Goal: Information Seeking & Learning: Learn about a topic

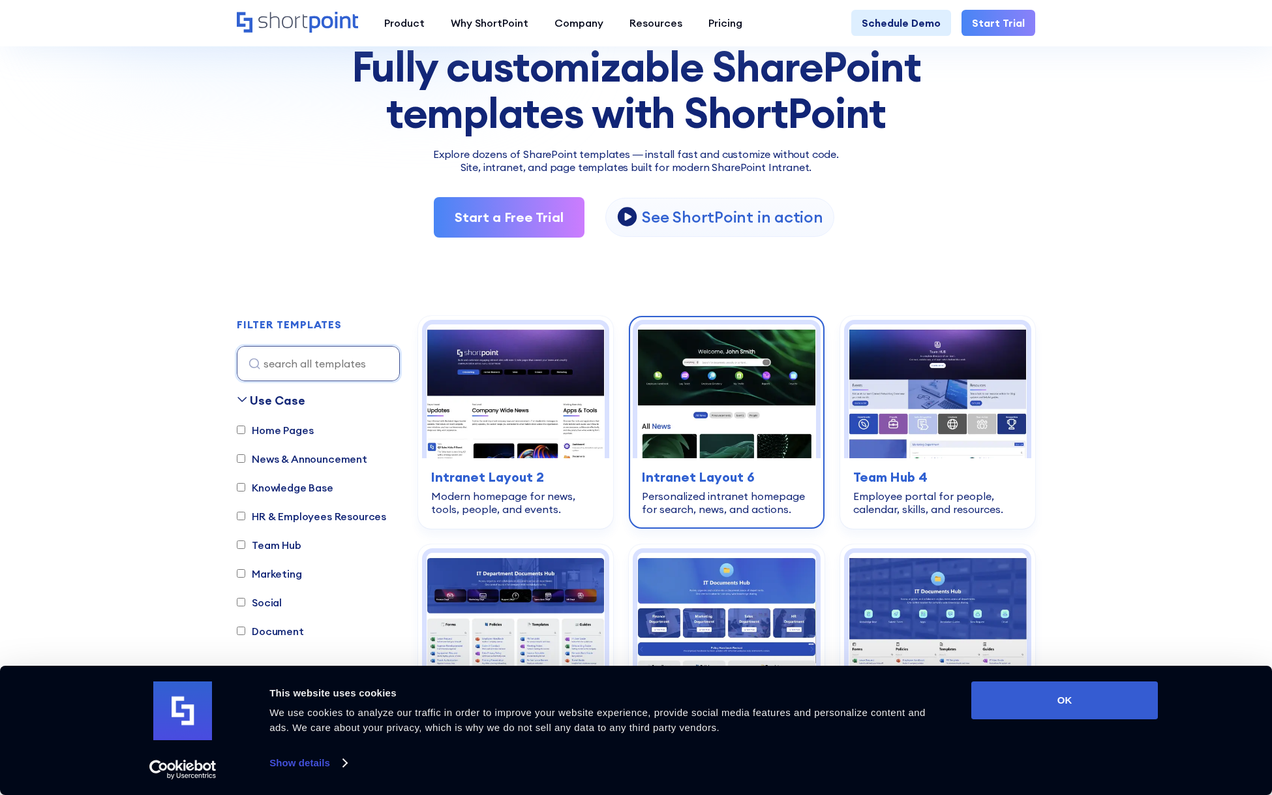
scroll to position [137, 0]
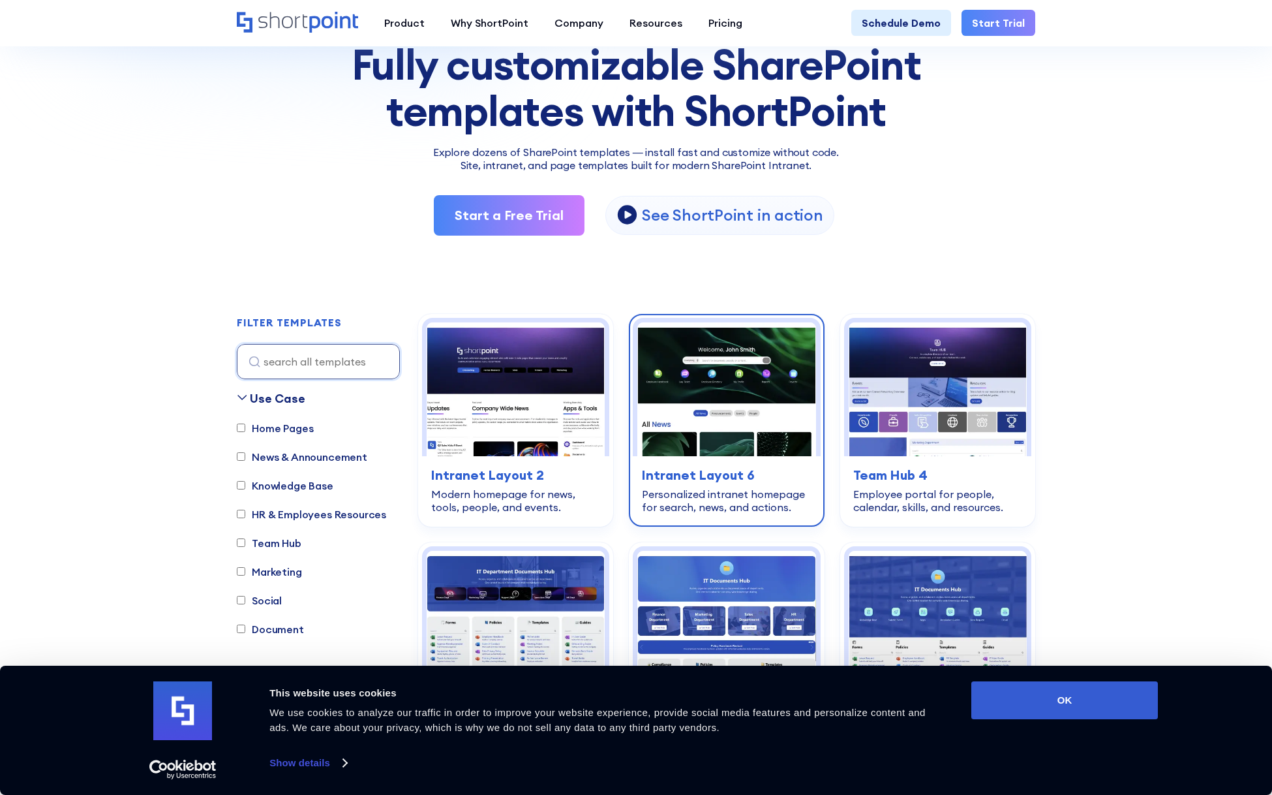
click at [719, 461] on div "home-pages Intranet Layout 6 Personalized intranet homepage for search, news, a…" at bounding box center [726, 489] width 187 height 67
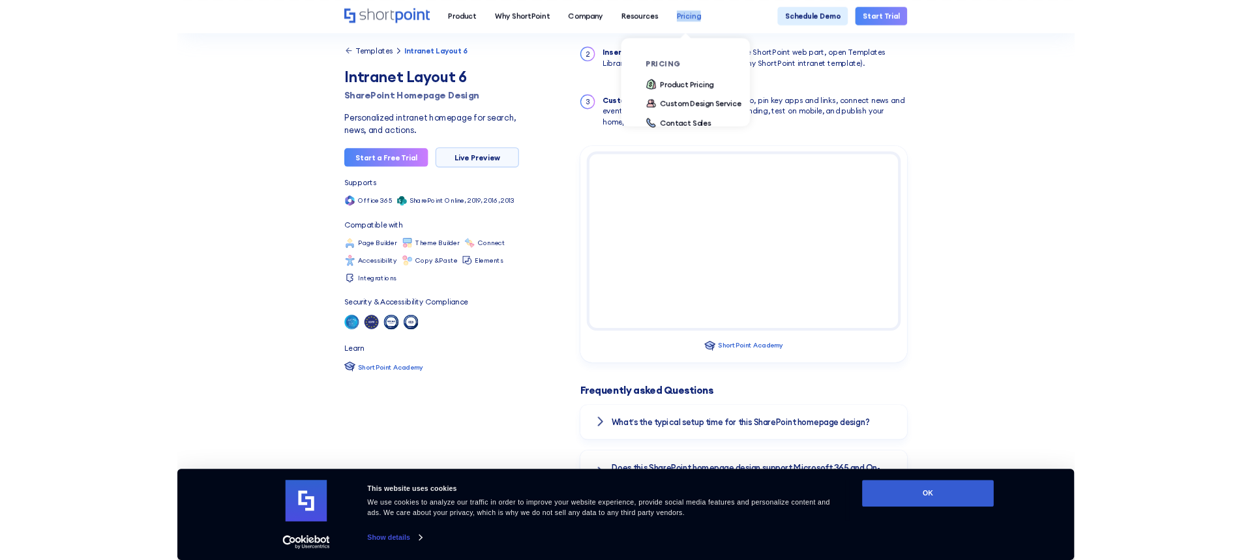
scroll to position [1247, 0]
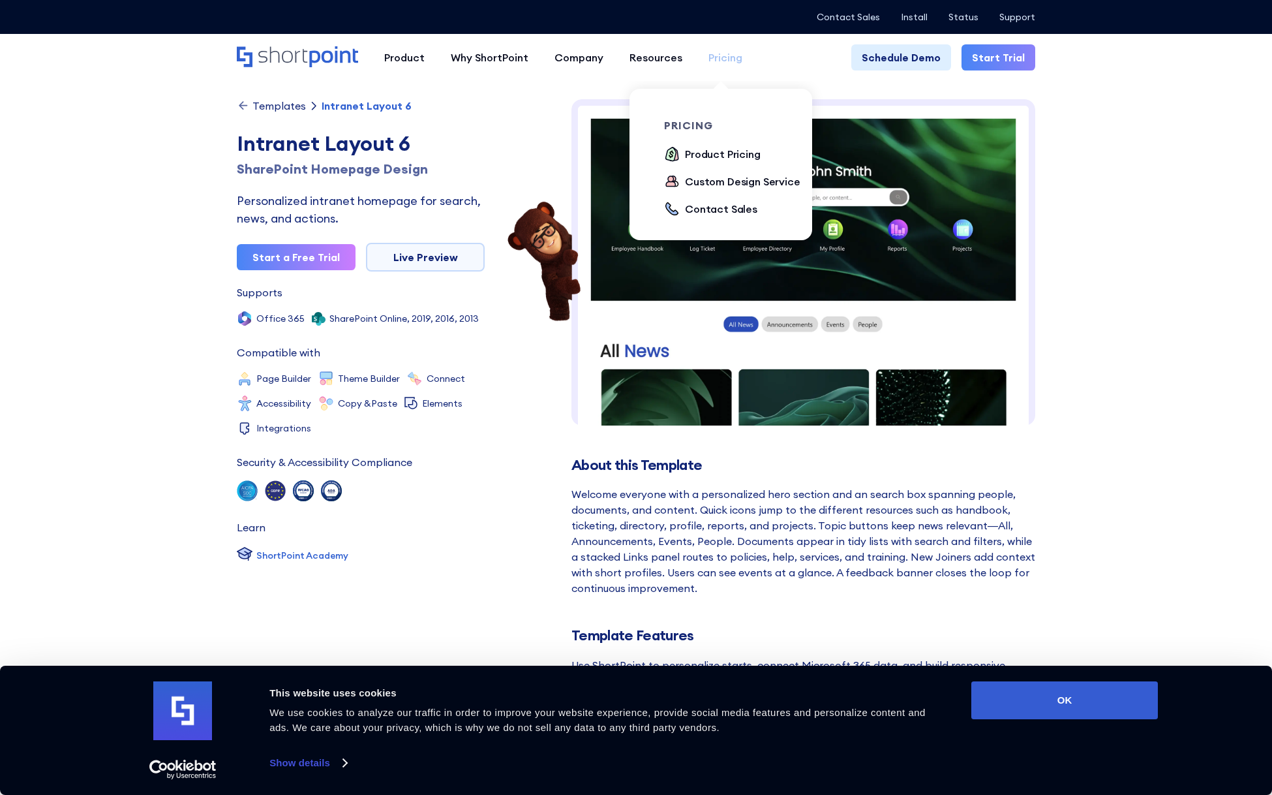
click at [741, 55] on link "Pricing" at bounding box center [725, 57] width 60 height 26
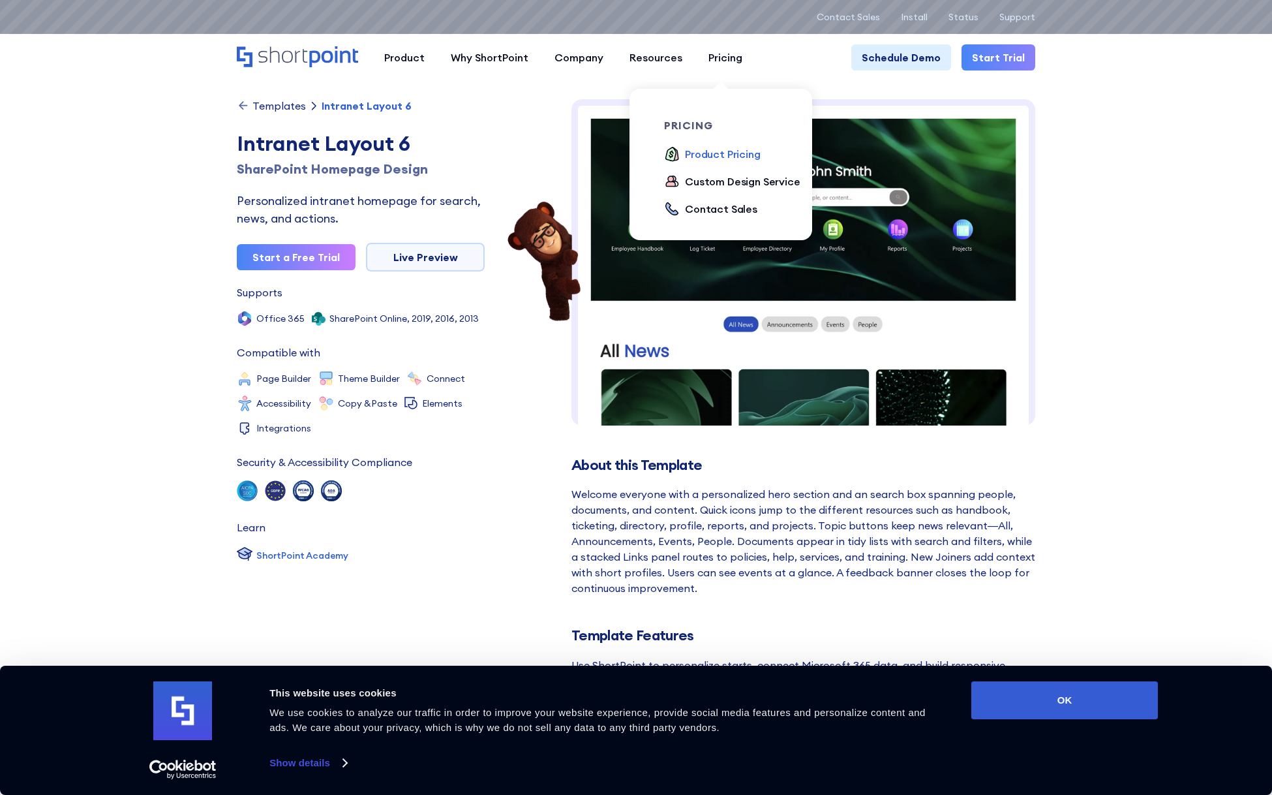
click at [719, 152] on div "Product Pricing" at bounding box center [723, 154] width 76 height 16
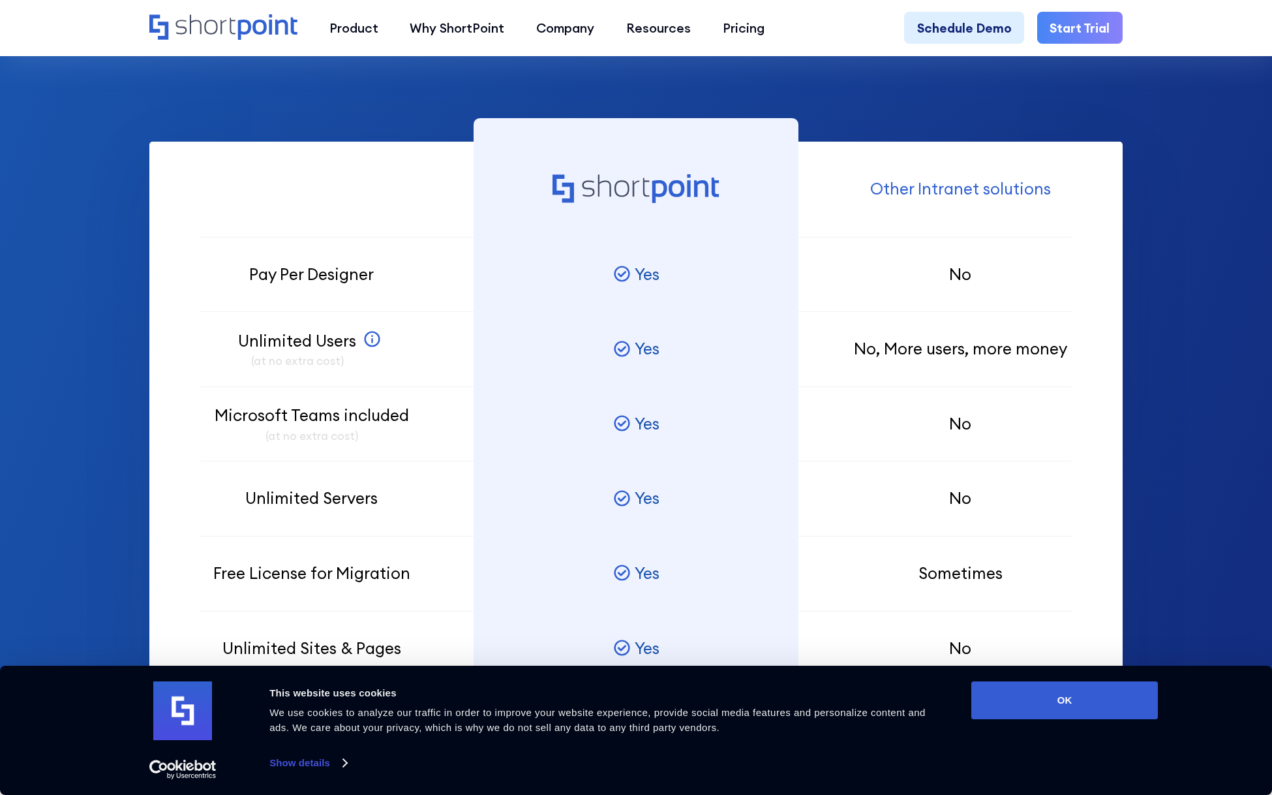
scroll to position [1237, 0]
